Goal: Task Accomplishment & Management: Manage account settings

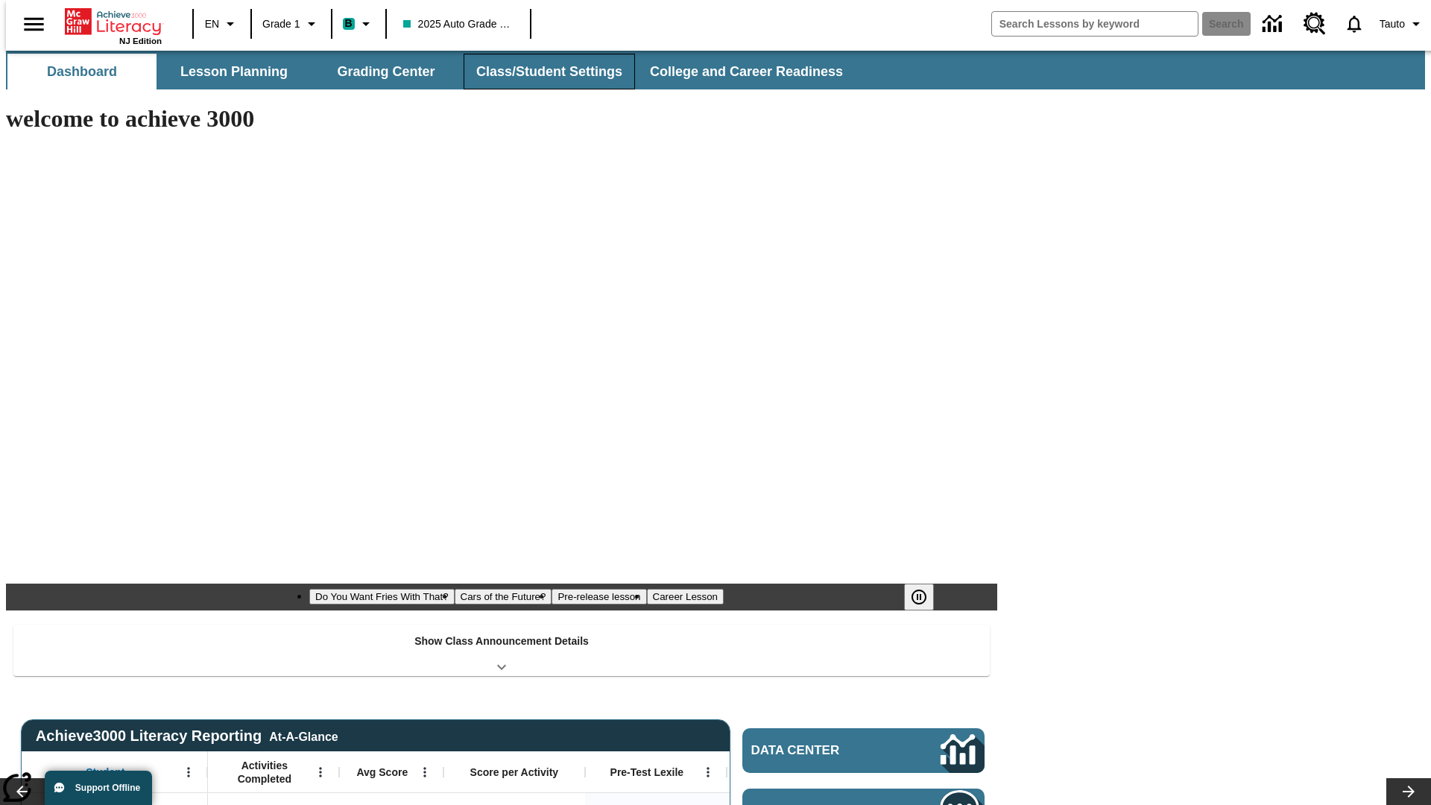
click at [541, 72] on button "Class/Student Settings" at bounding box center [549, 72] width 171 height 36
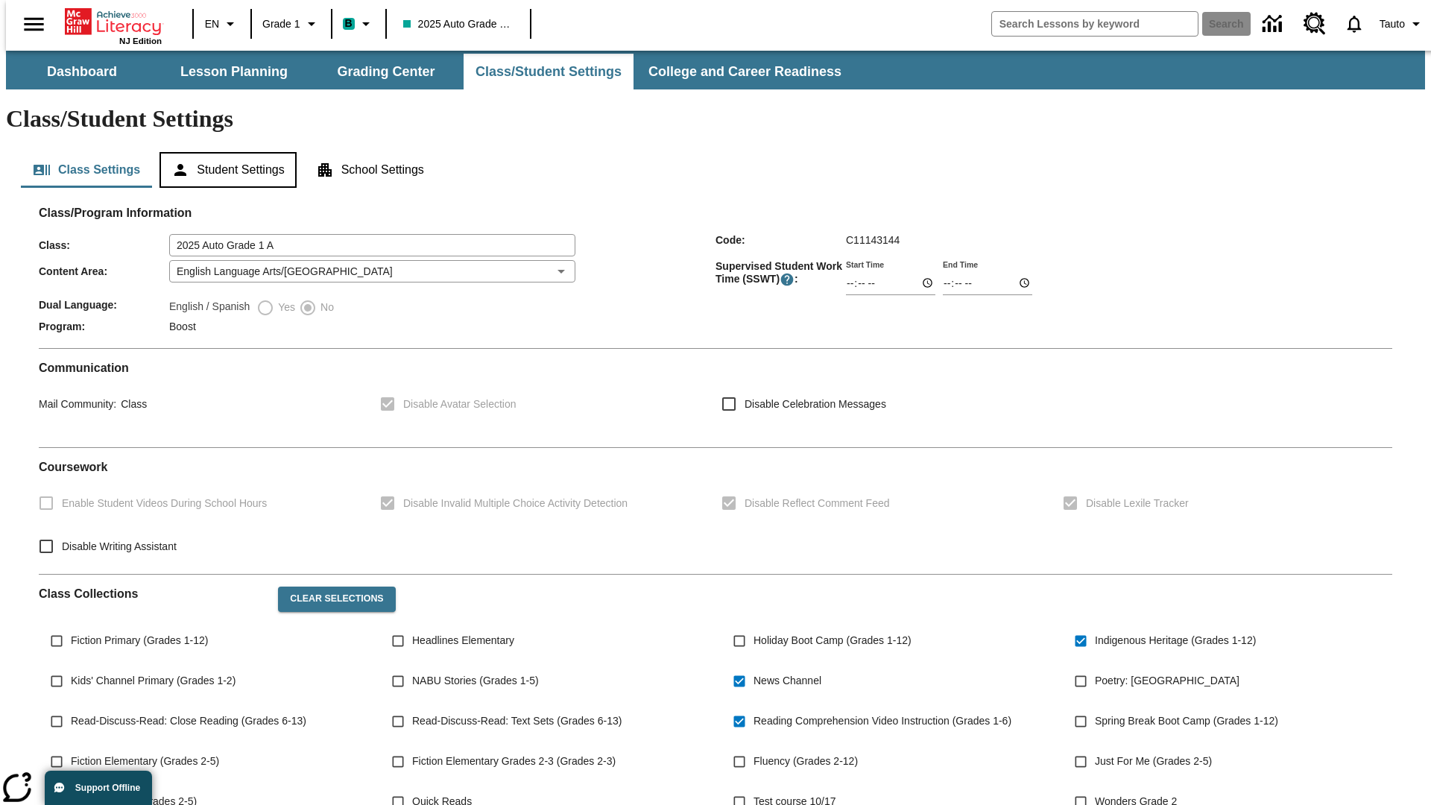
click at [224, 152] on button "Student Settings" at bounding box center [228, 170] width 136 height 36
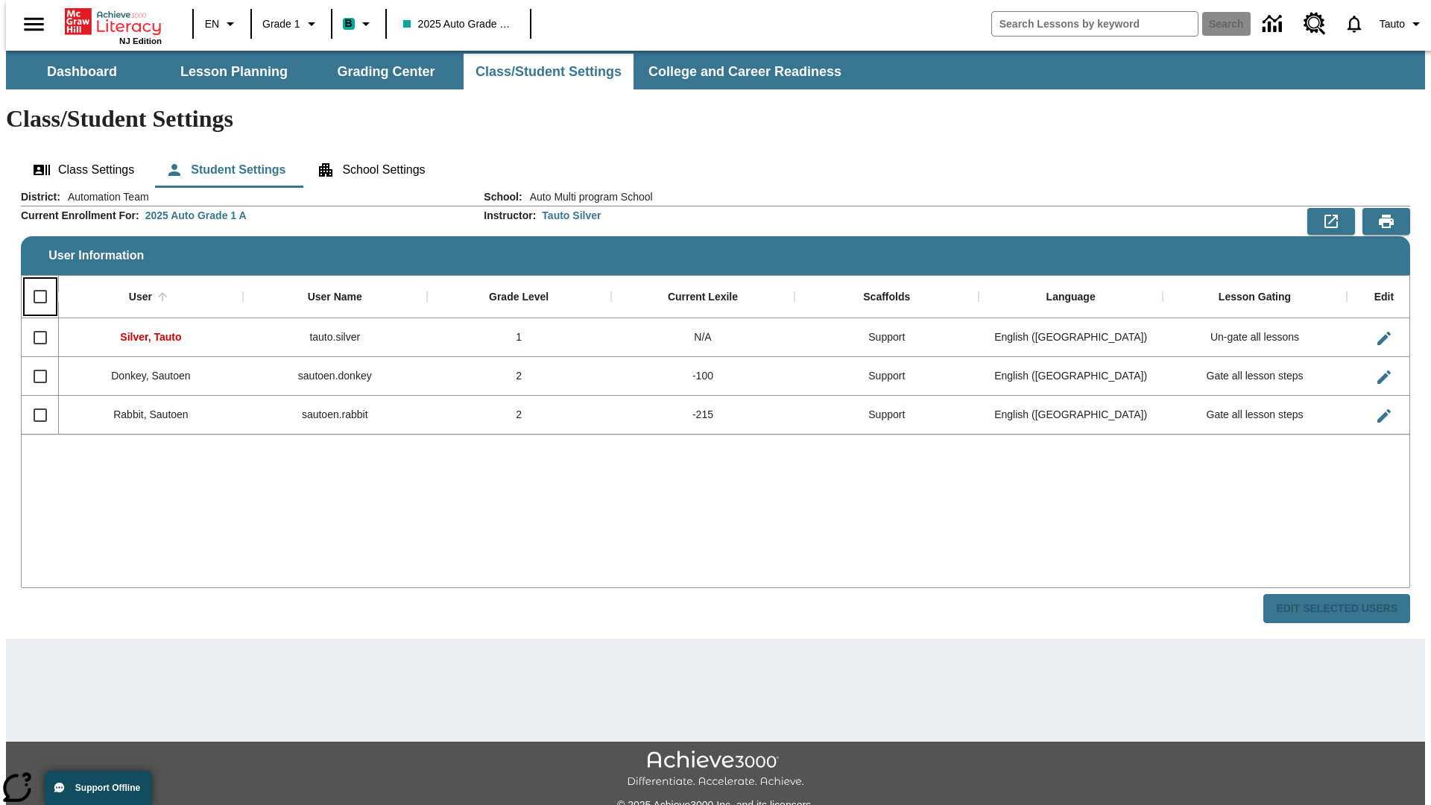
click at [34, 281] on input "Select all rows" at bounding box center [40, 296] width 31 height 31
checkbox input "true"
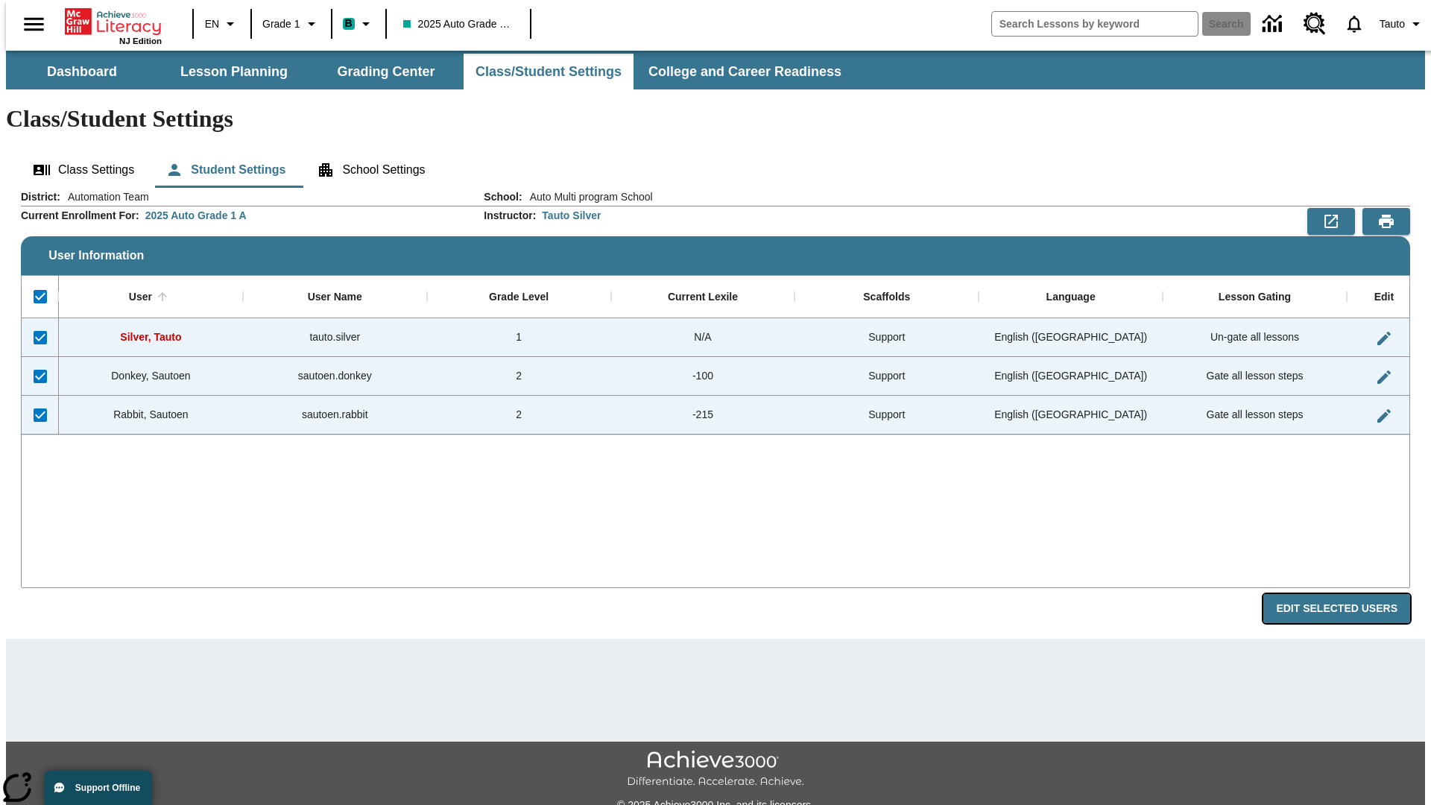
click at [1349, 594] on button "Edit Selected Users" at bounding box center [1337, 608] width 147 height 29
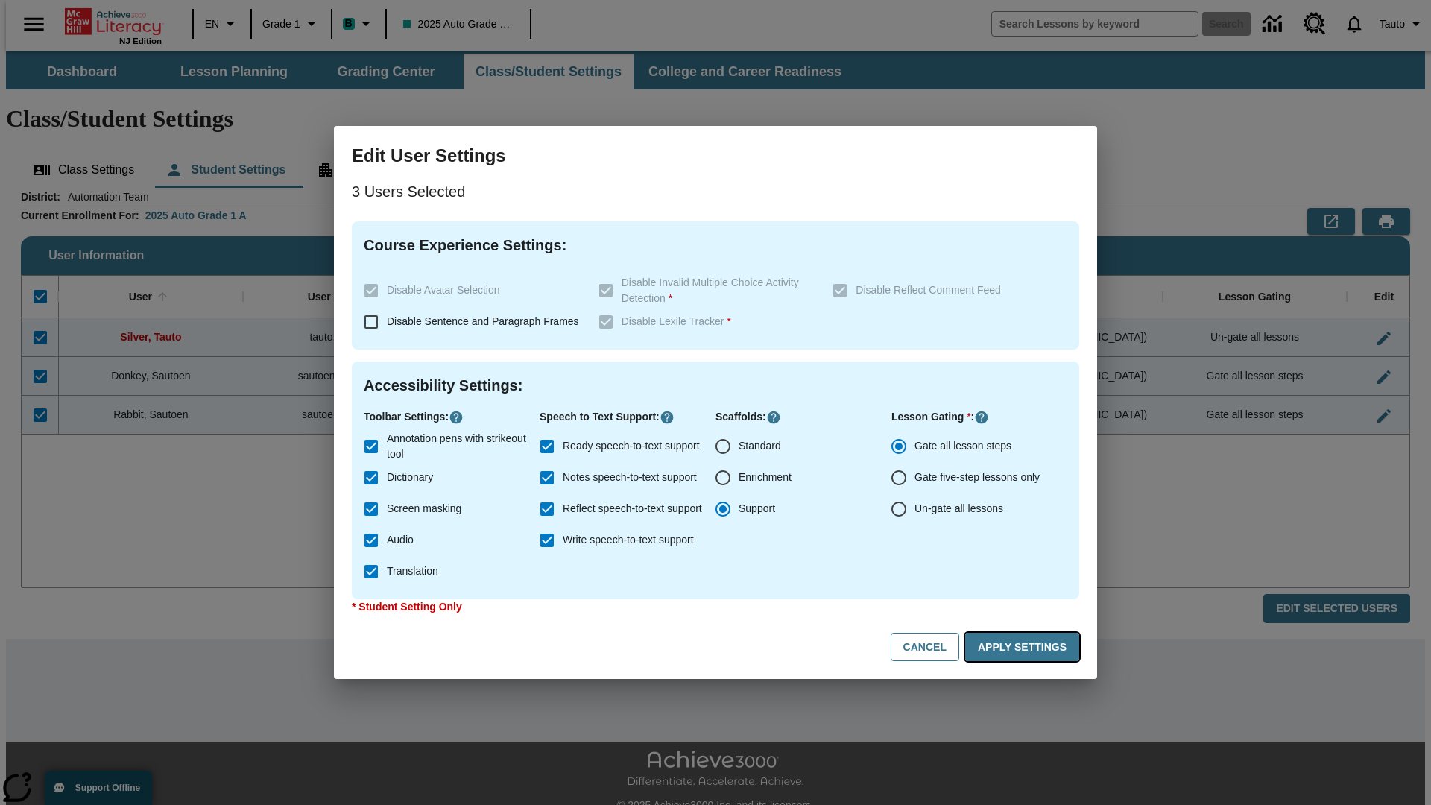
click at [1025, 647] on button "Apply Settings" at bounding box center [1022, 647] width 114 height 29
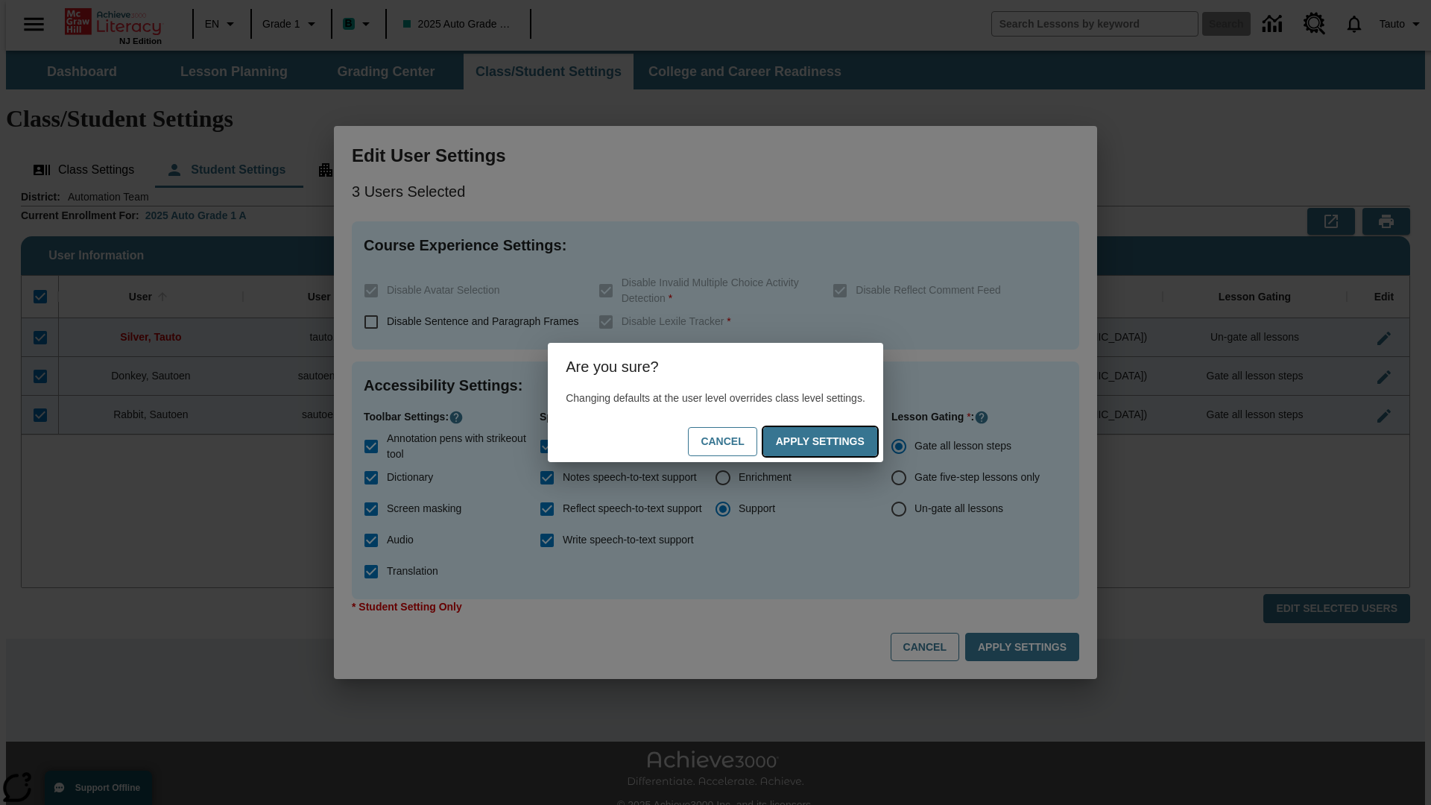
click at [835, 441] on button "Apply Settings" at bounding box center [820, 441] width 114 height 29
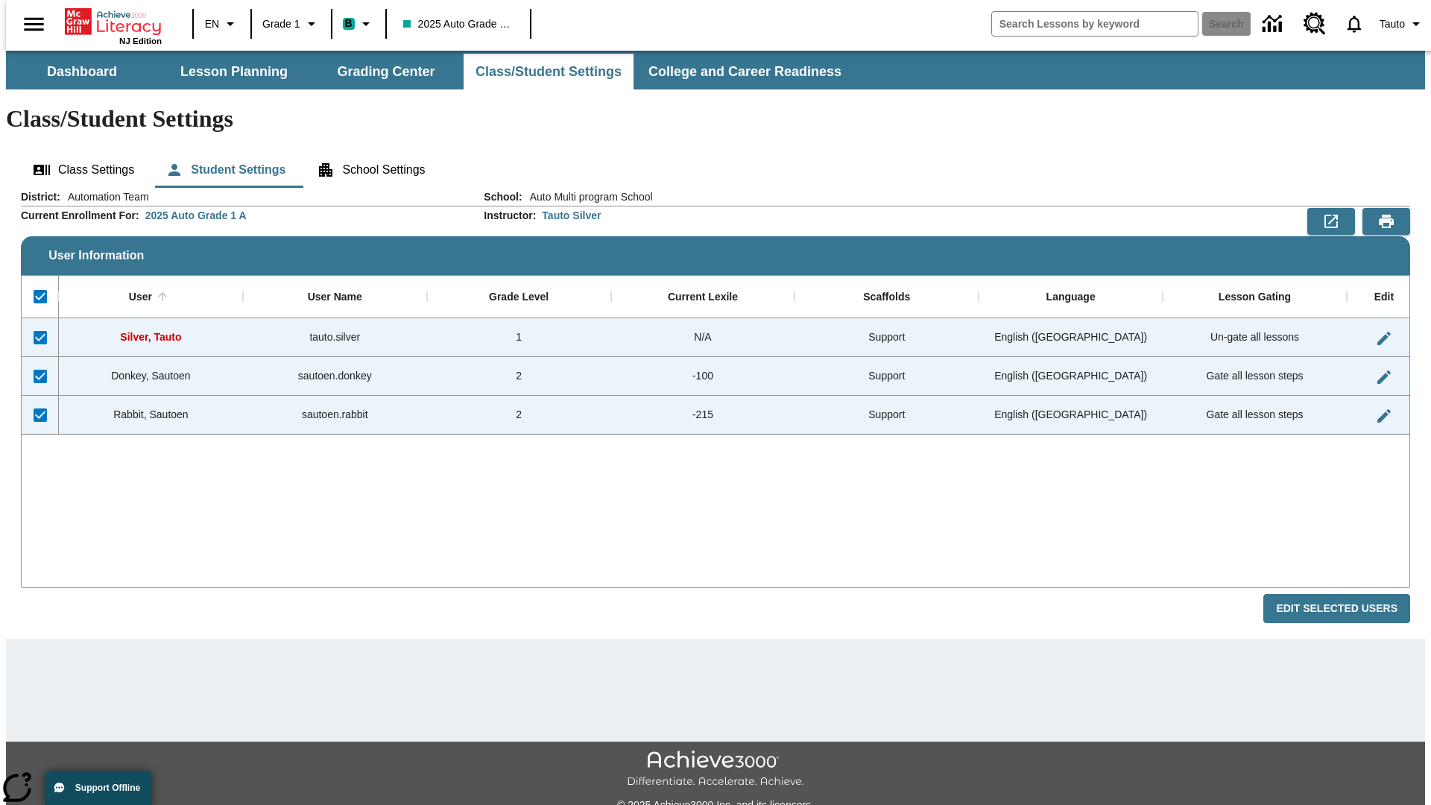
checkbox input "false"
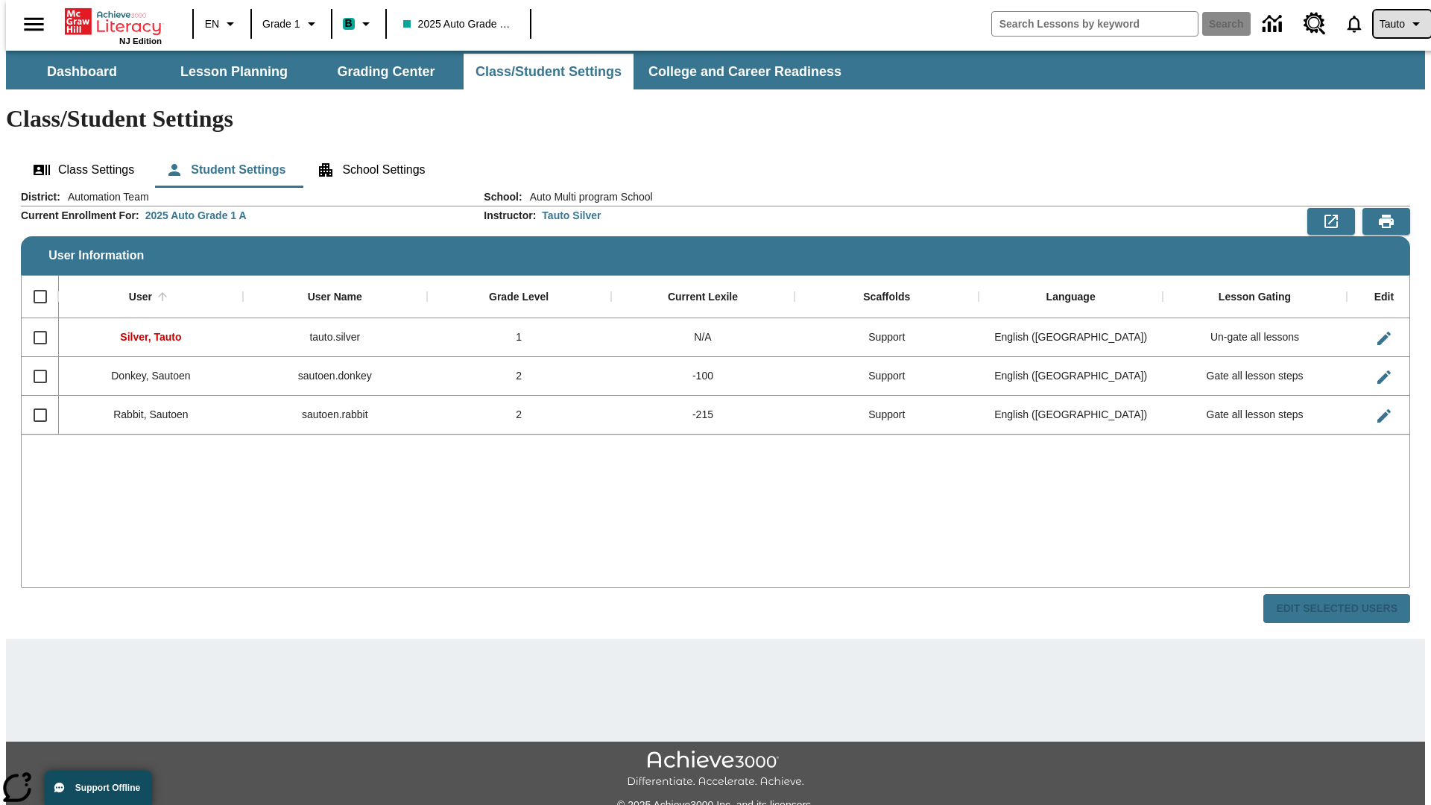
click at [1395, 24] on span "Tauto" at bounding box center [1392, 24] width 25 height 16
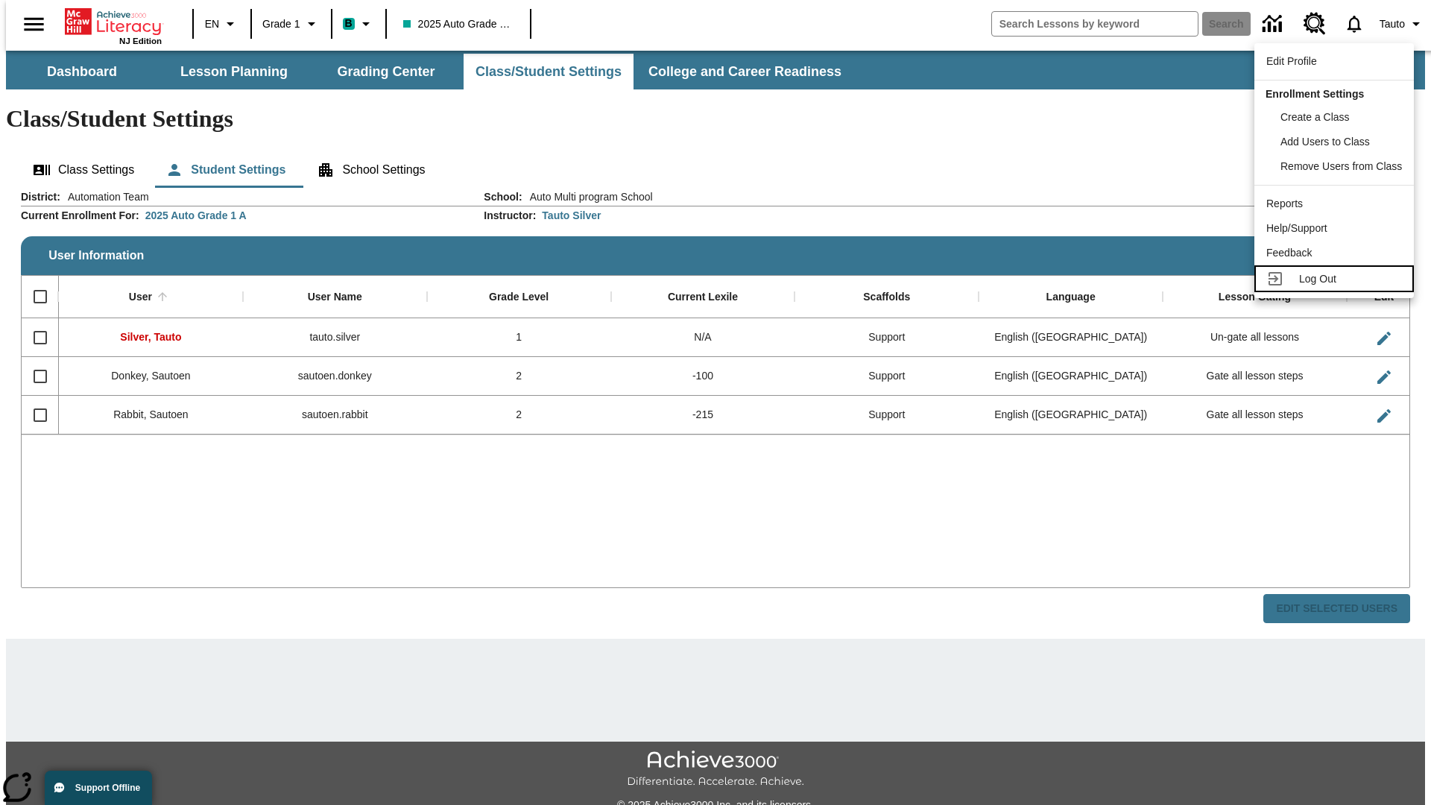
click at [1337, 279] on span "Log Out" at bounding box center [1317, 279] width 37 height 12
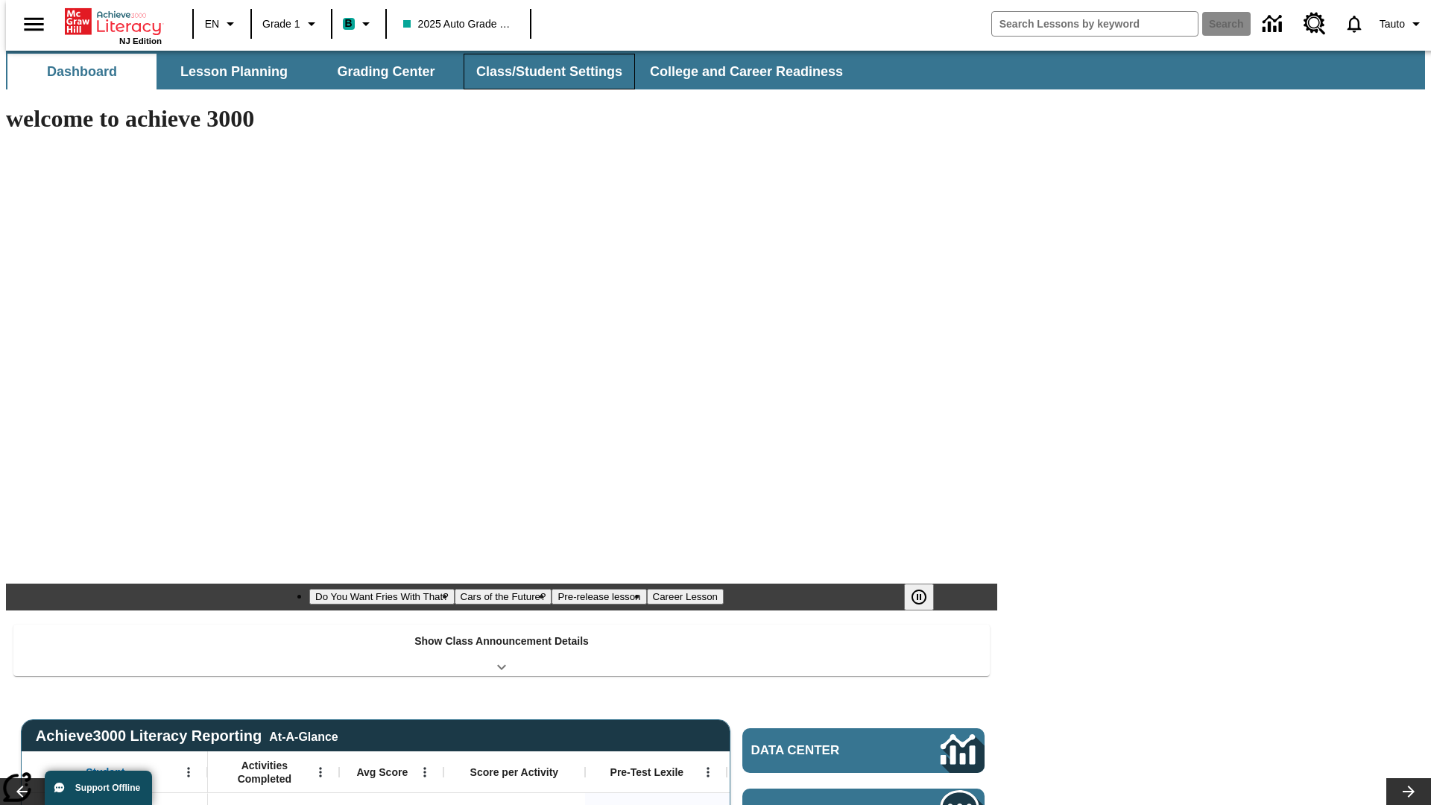
click at [541, 72] on button "Class/Student Settings" at bounding box center [549, 72] width 171 height 36
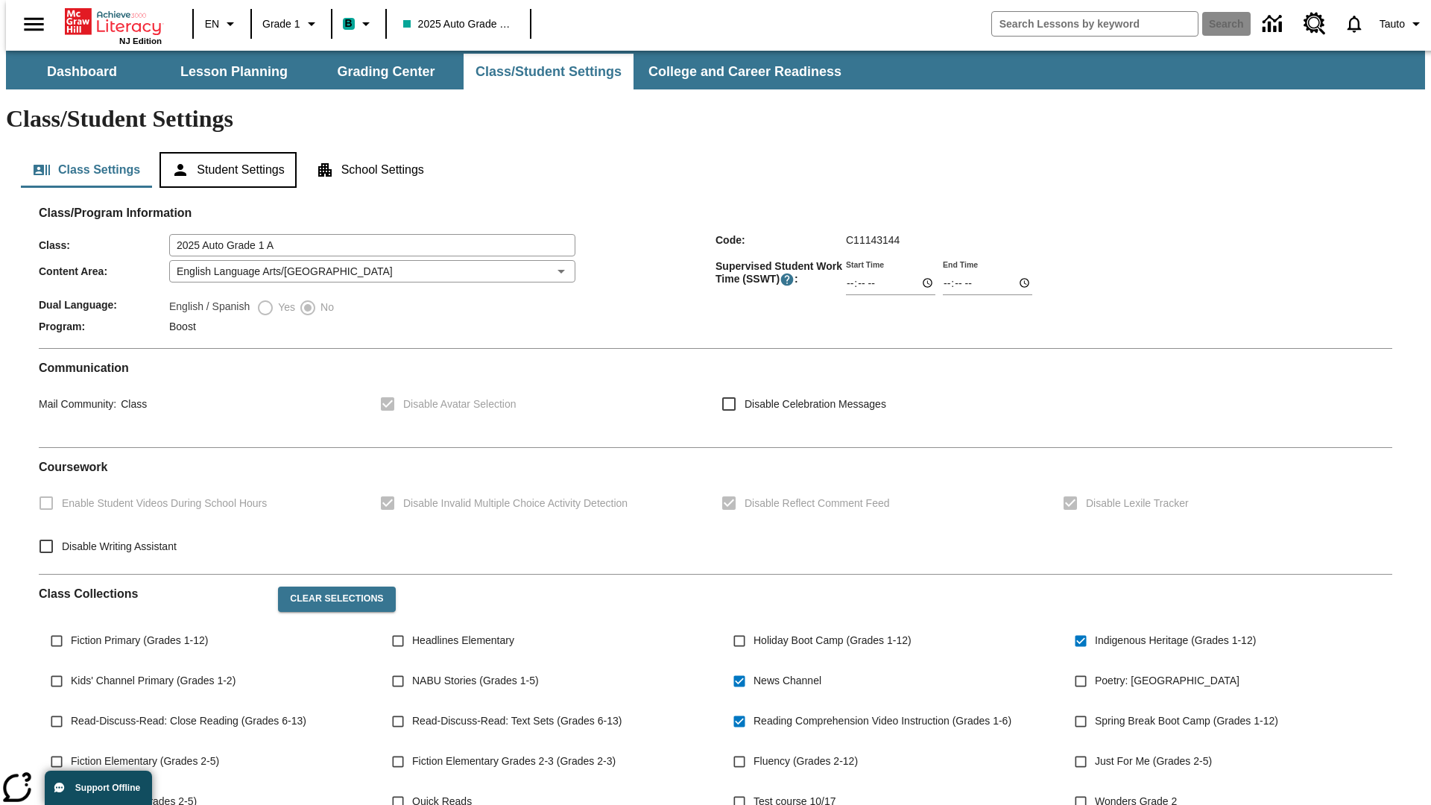
click at [224, 152] on button "Student Settings" at bounding box center [228, 170] width 136 height 36
